Goal: Transaction & Acquisition: Subscribe to service/newsletter

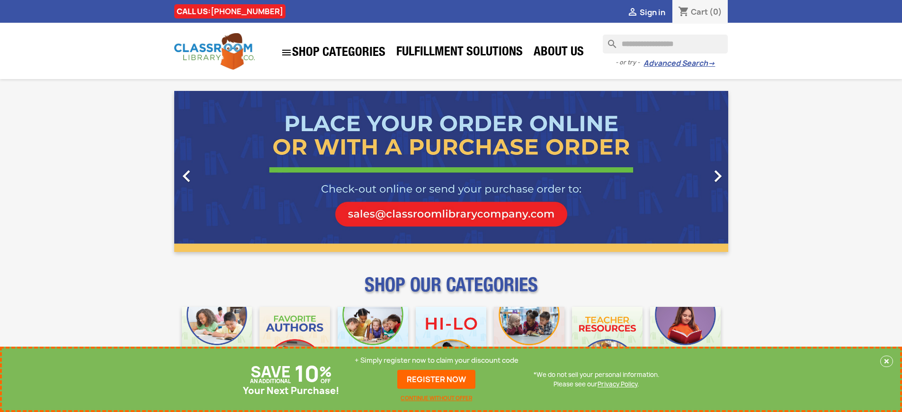
click at [439, 360] on p "+ Simply register now to claim your discount code" at bounding box center [437, 360] width 164 height 9
click at [436, 360] on p "+ Simply register now to claim your discount code" at bounding box center [437, 360] width 164 height 9
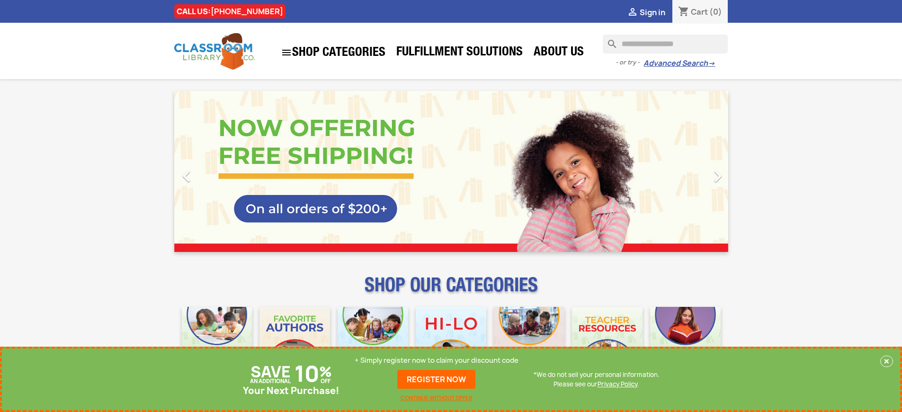
click at [436, 360] on p "+ Simply register now to claim your discount code" at bounding box center [437, 360] width 164 height 9
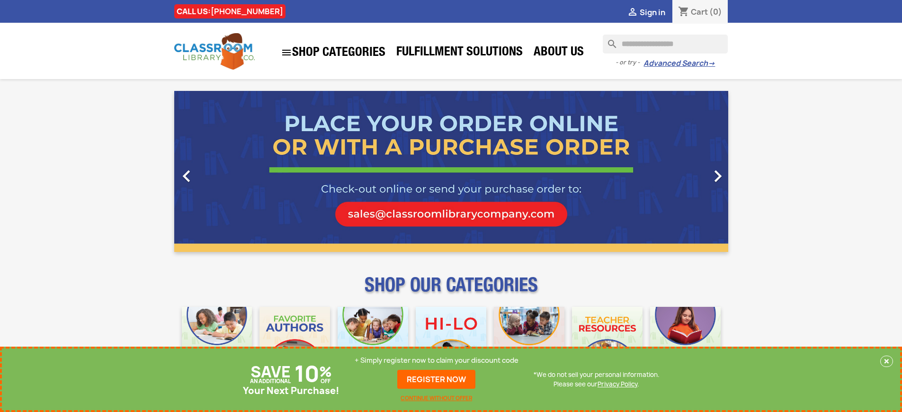
click at [439, 360] on p "+ Simply register now to claim your discount code" at bounding box center [437, 360] width 164 height 9
click at [436, 360] on p "+ Simply register now to claim your discount code" at bounding box center [437, 360] width 164 height 9
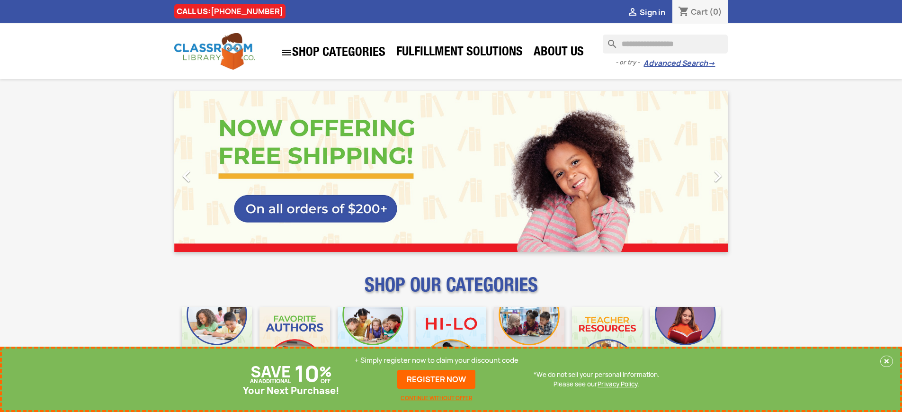
click at [436, 360] on p "+ Simply register now to claim your discount code" at bounding box center [437, 360] width 164 height 9
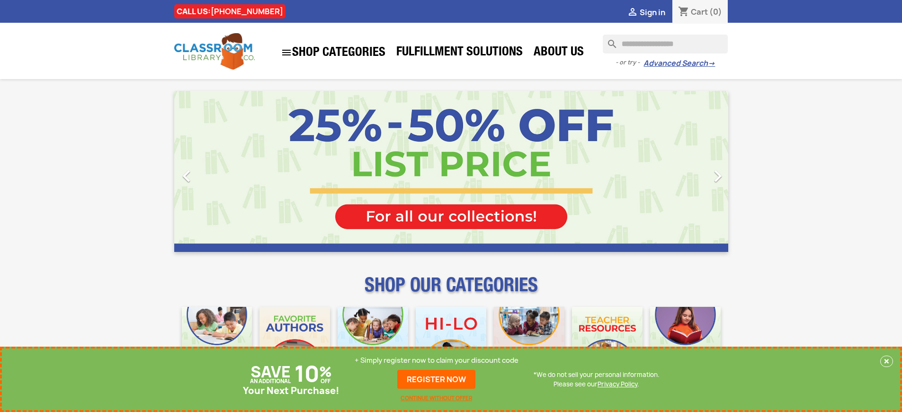
click at [436, 360] on p "+ Simply register now to claim your discount code" at bounding box center [437, 360] width 164 height 9
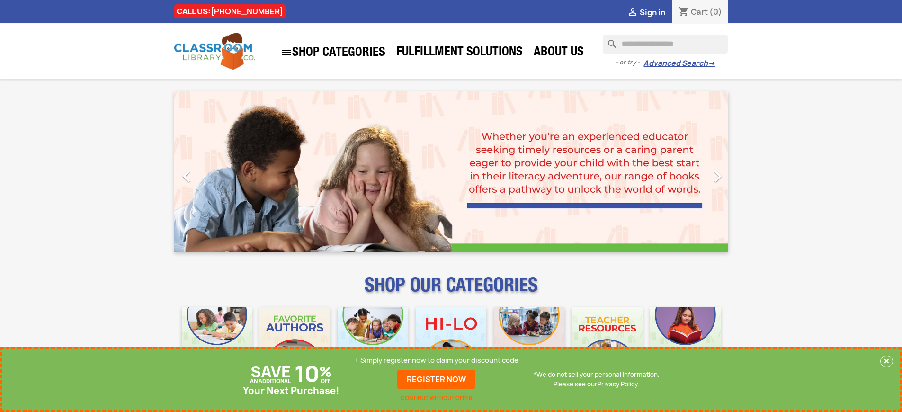
click at [436, 360] on p "+ Simply register now to claim your discount code" at bounding box center [437, 360] width 164 height 9
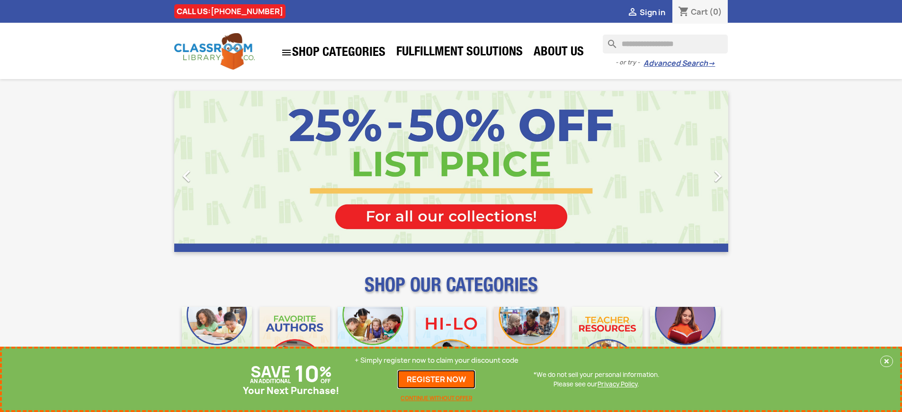
click at [436, 379] on link "REGISTER NOW" at bounding box center [436, 379] width 78 height 19
click at [436, 360] on p "+ Simply register now to claim your discount code" at bounding box center [437, 360] width 164 height 9
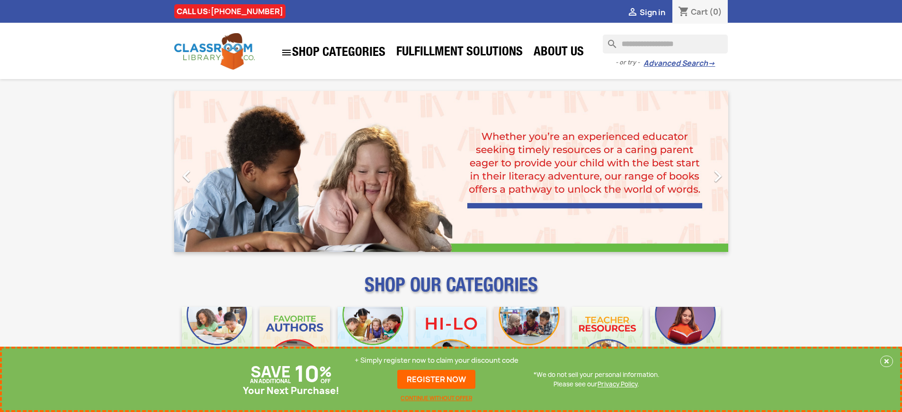
click at [436, 360] on p "+ Simply register now to claim your discount code" at bounding box center [437, 360] width 164 height 9
